Goal: Check status: Check status

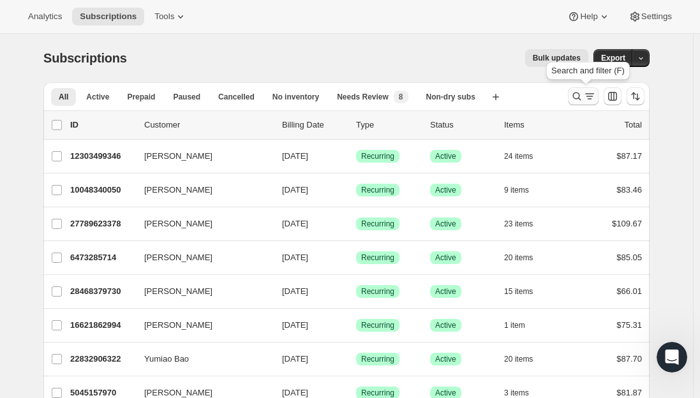
click at [576, 95] on icon "Search and filter results" at bounding box center [577, 96] width 13 height 13
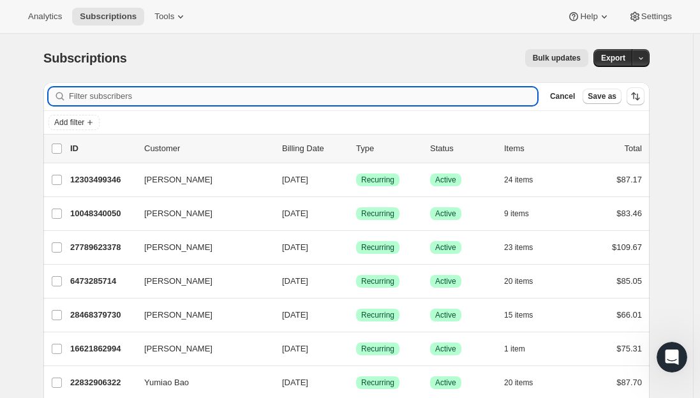
click at [179, 93] on input "Filter subscribers" at bounding box center [303, 96] width 469 height 18
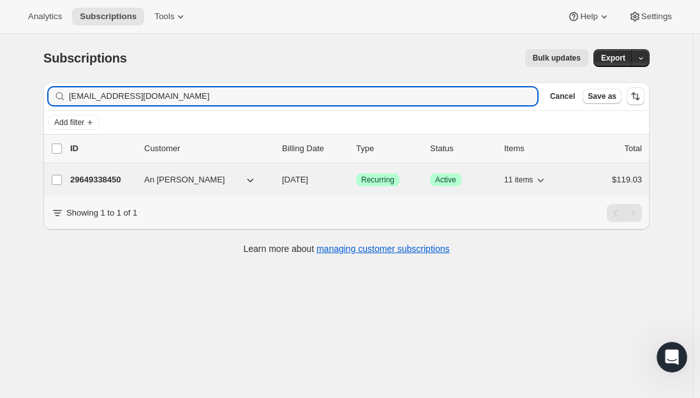
type input "[EMAIL_ADDRESS][DOMAIN_NAME]"
click at [109, 179] on p "29649338450" at bounding box center [102, 180] width 64 height 13
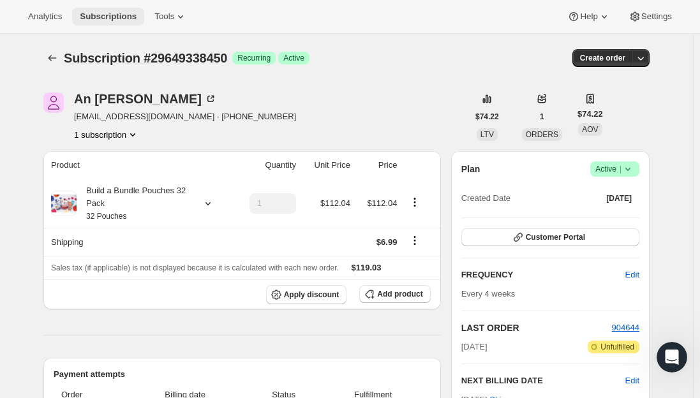
click at [101, 17] on span "Subscriptions" at bounding box center [108, 16] width 57 height 10
